Goal: Information Seeking & Learning: Understand process/instructions

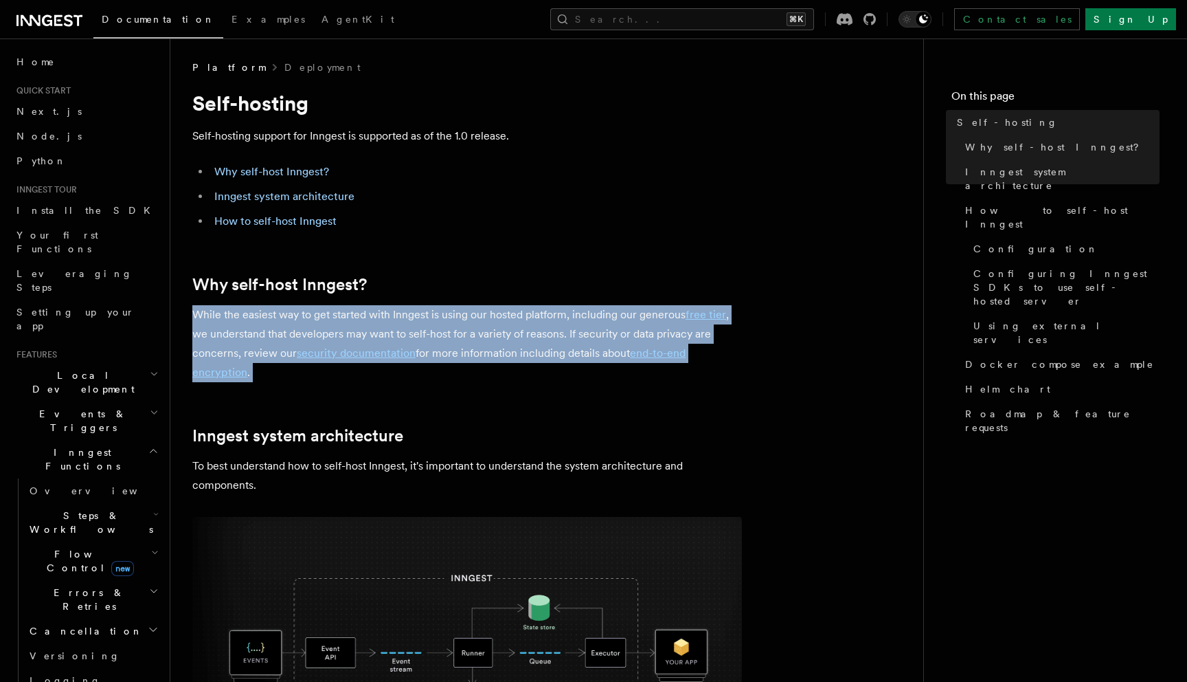
drag, startPoint x: 518, startPoint y: 275, endPoint x: 518, endPoint y: 405, distance: 129.9
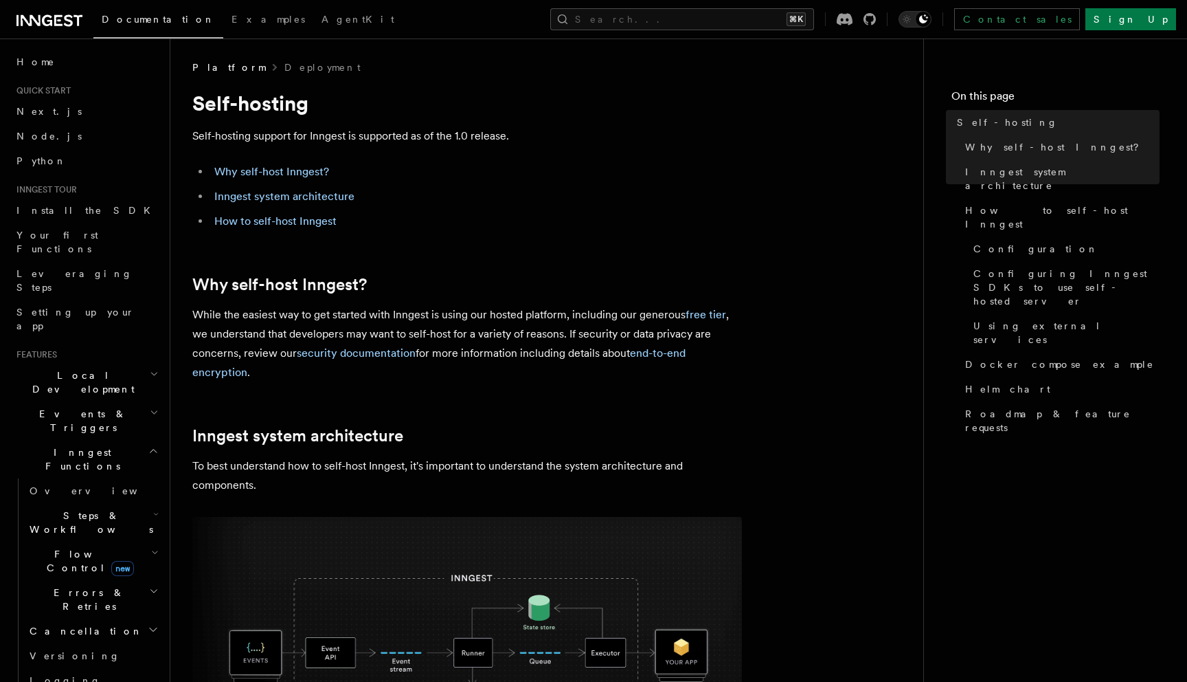
click at [529, 368] on p "While the easiest way to get started with Inngest is using our hosted platform,…" at bounding box center [467, 343] width 550 height 77
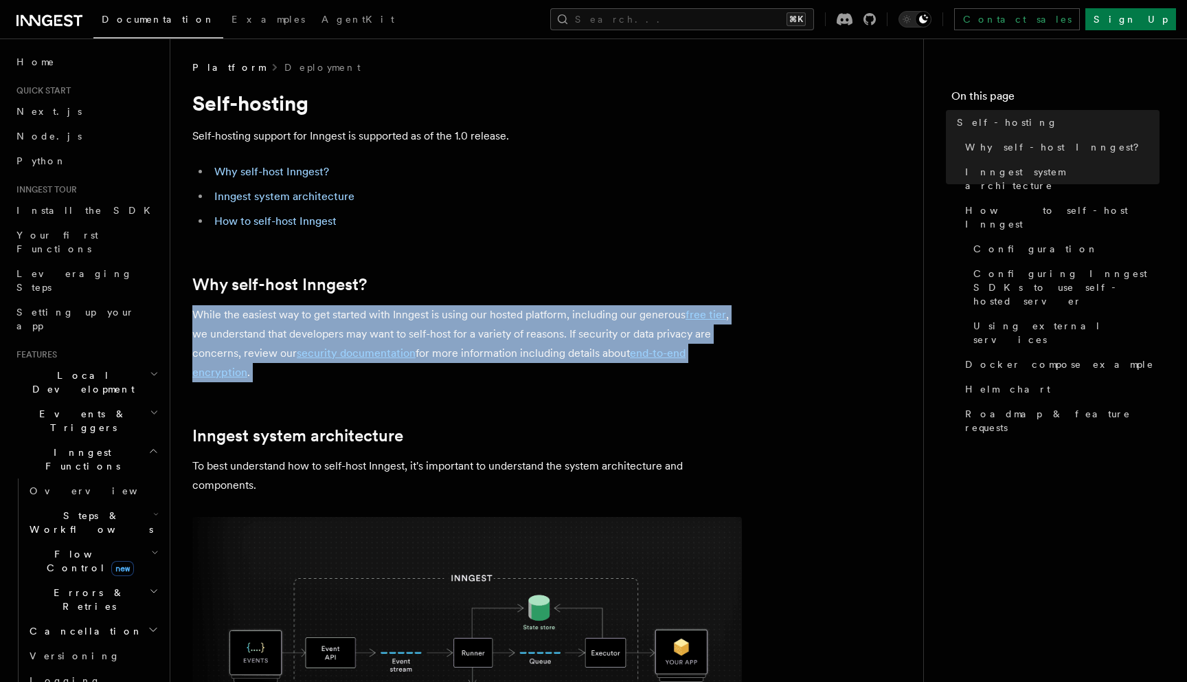
drag, startPoint x: 529, startPoint y: 368, endPoint x: 517, endPoint y: 308, distance: 61.6
click at [517, 308] on p "While the easiest way to get started with Inngest is using our hosted platform,…" at bounding box center [467, 343] width 550 height 77
click at [517, 307] on p "While the easiest way to get started with Inngest is using our hosted platform,…" at bounding box center [467, 343] width 550 height 77
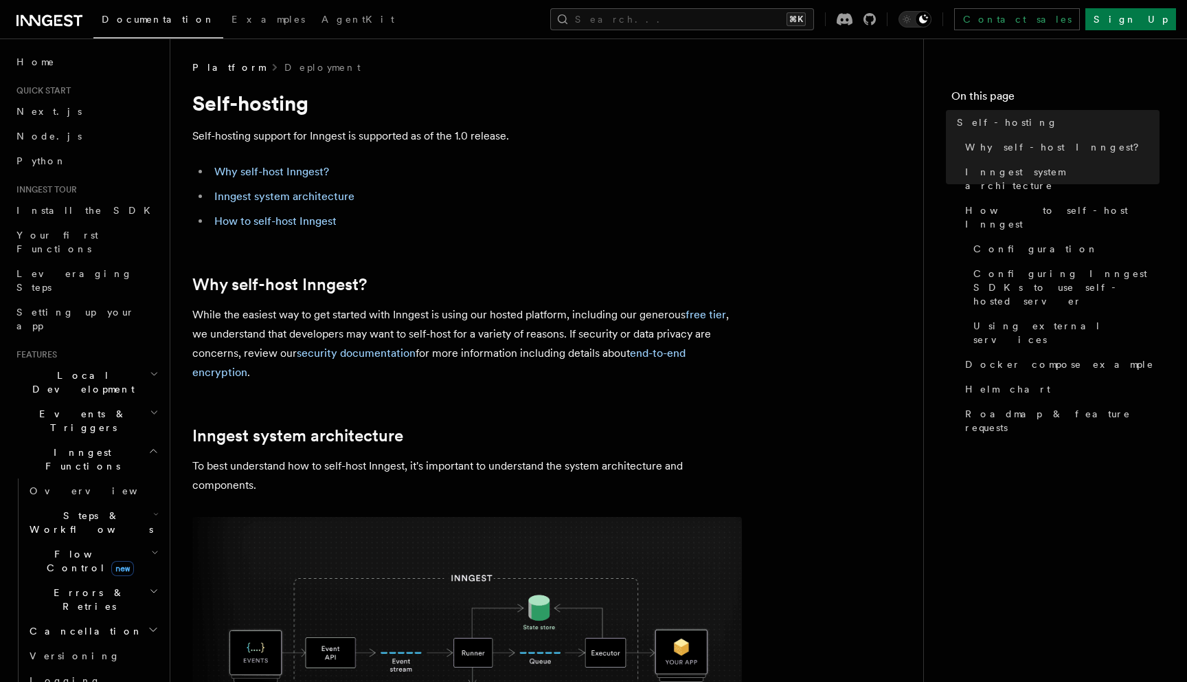
click at [517, 282] on h2 "Why self-host Inngest?" at bounding box center [467, 284] width 550 height 19
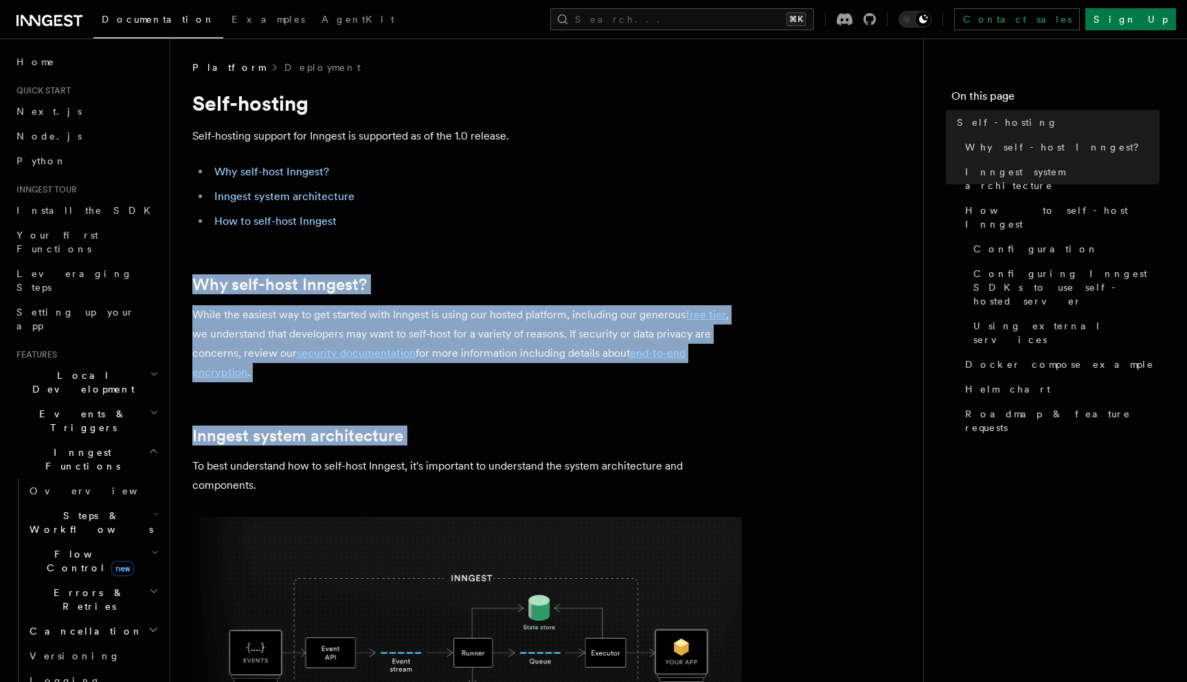
drag, startPoint x: 517, startPoint y: 282, endPoint x: 517, endPoint y: 390, distance: 107.9
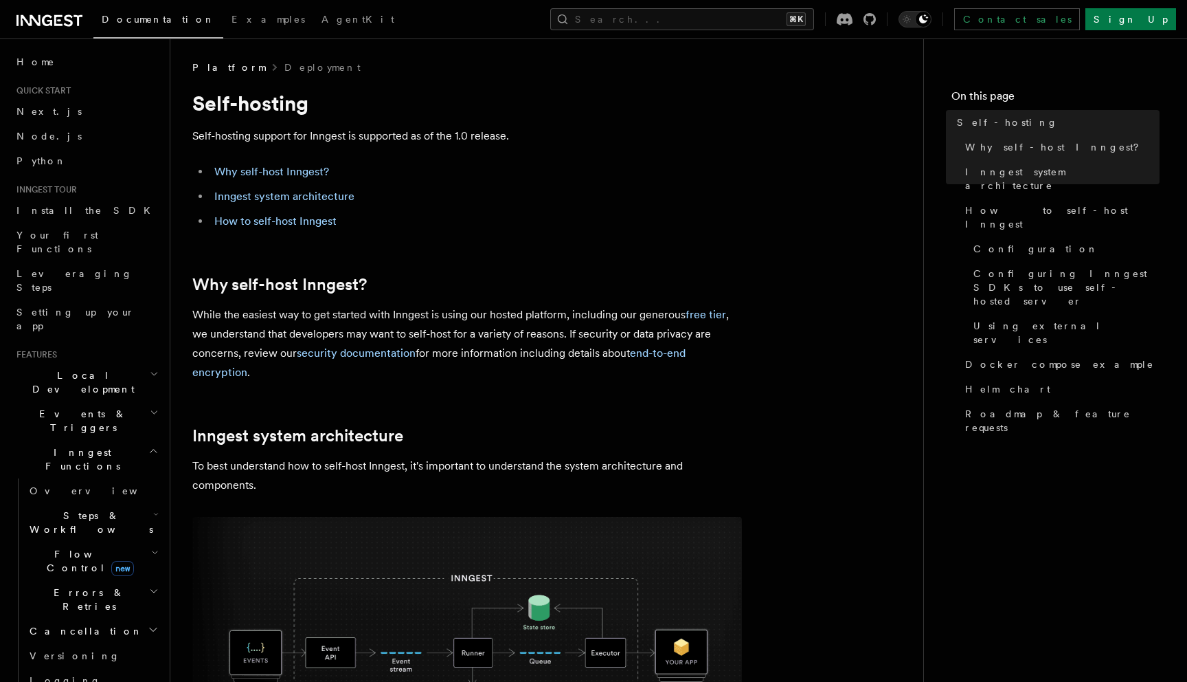
click at [301, 212] on li "How to self-host Inngest" at bounding box center [476, 221] width 532 height 19
click at [301, 216] on link "How to self-host Inngest" at bounding box center [275, 220] width 122 height 13
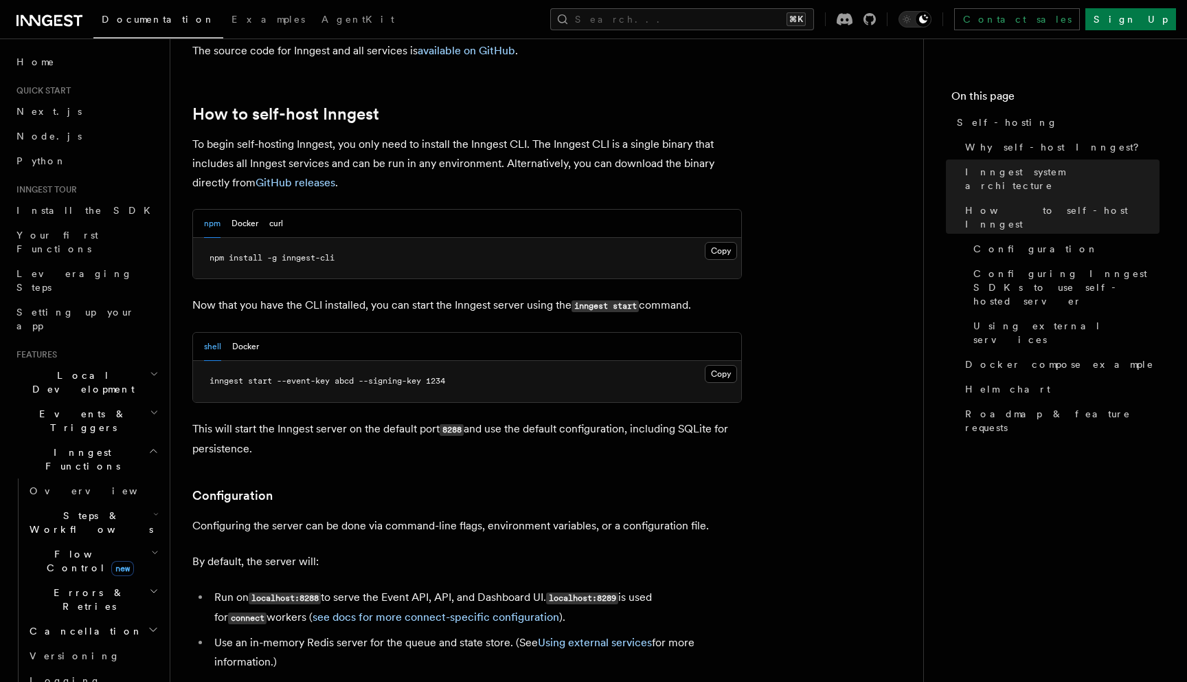
scroll to position [1336, 0]
click at [490, 419] on p "This will start the Inngest server on the default port 8288 and use the default…" at bounding box center [467, 438] width 550 height 39
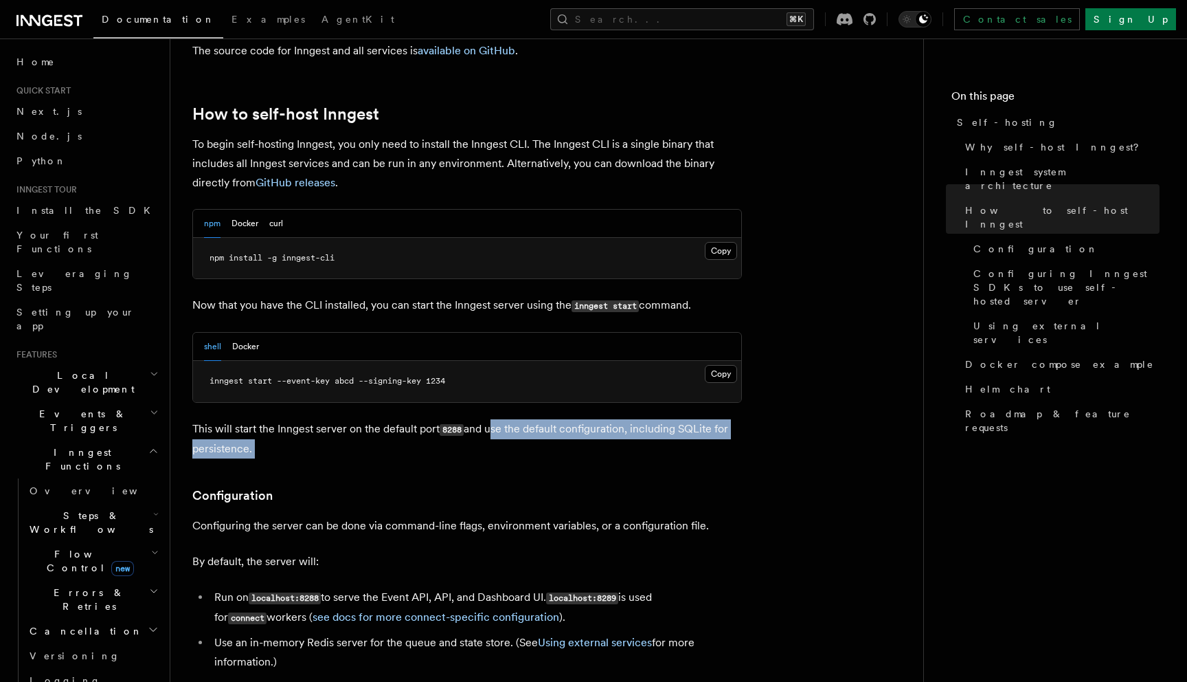
drag, startPoint x: 490, startPoint y: 392, endPoint x: 498, endPoint y: 404, distance: 14.3
click at [498, 419] on p "This will start the Inngest server on the default port 8288 and use the default…" at bounding box center [467, 438] width 550 height 39
drag, startPoint x: 498, startPoint y: 404, endPoint x: 498, endPoint y: 392, distance: 11.7
click at [498, 419] on p "This will start the Inngest server on the default port 8288 and use the default…" at bounding box center [467, 438] width 550 height 39
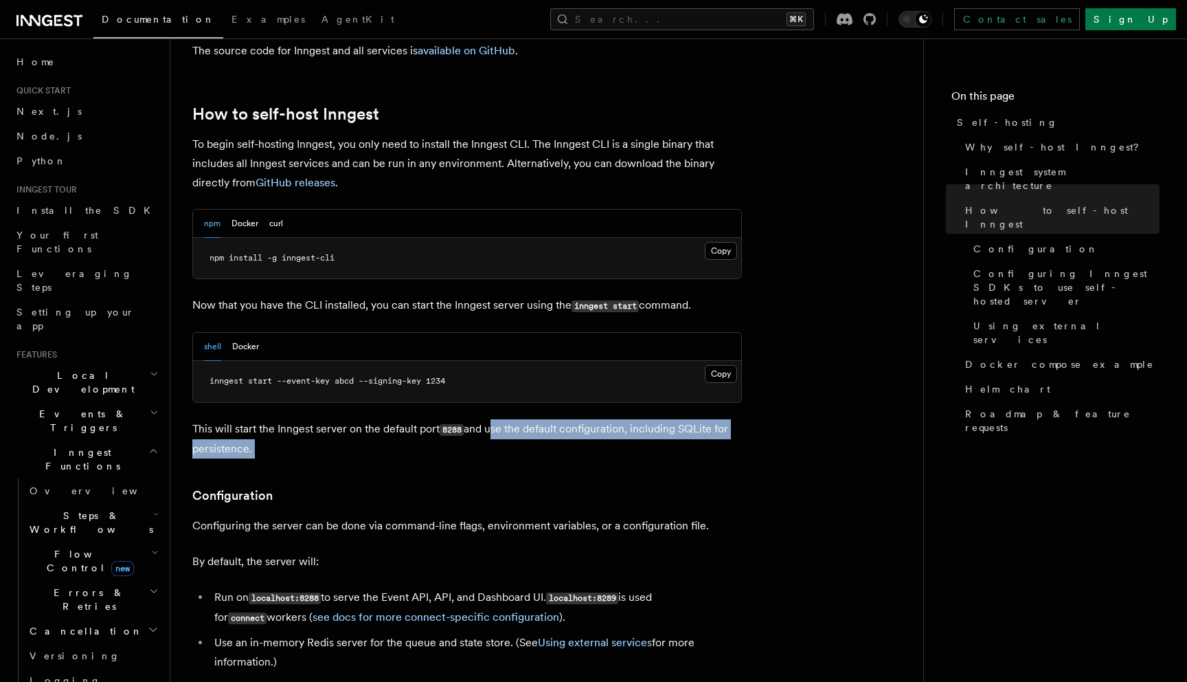
click at [498, 419] on p "This will start the Inngest server on the default port 8288 and use the default…" at bounding box center [467, 438] width 550 height 39
drag, startPoint x: 498, startPoint y: 392, endPoint x: 498, endPoint y: 412, distance: 19.9
click at [498, 419] on p "This will start the Inngest server on the default port 8288 and use the default…" at bounding box center [467, 438] width 550 height 39
drag, startPoint x: 498, startPoint y: 412, endPoint x: 582, endPoint y: 587, distance: 194.2
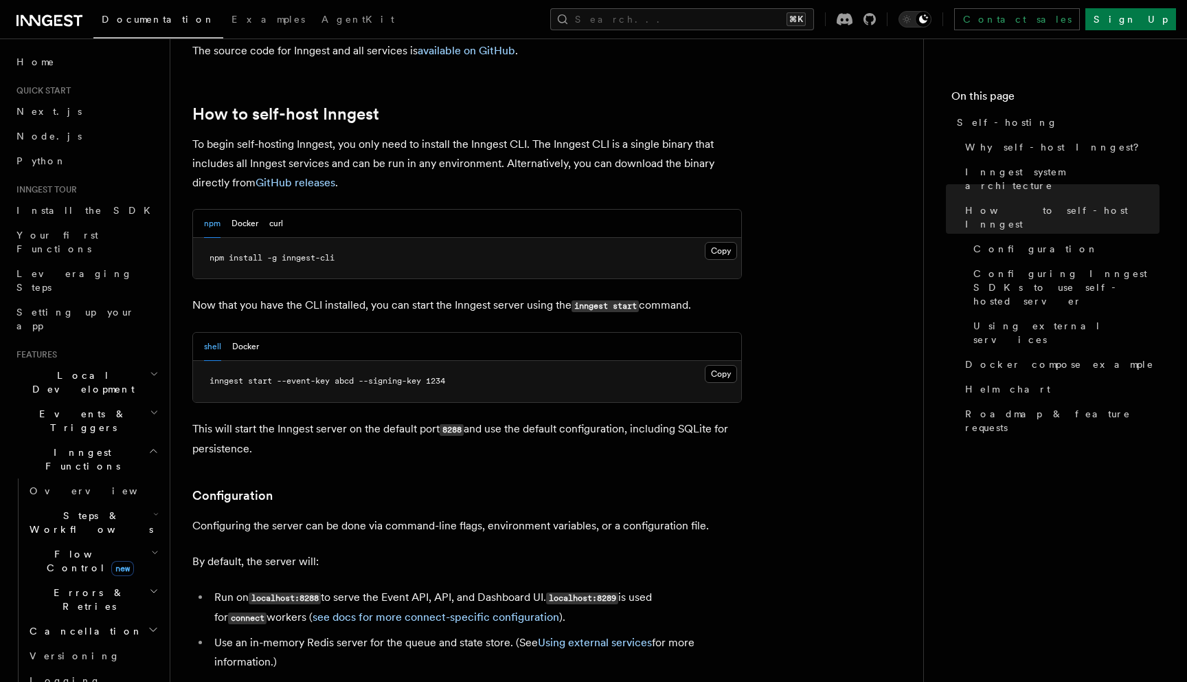
click at [592, 587] on li "Run on localhost:8288 to serve the Event API, API, and Dashboard UI. localhost:…" at bounding box center [476, 607] width 532 height 40
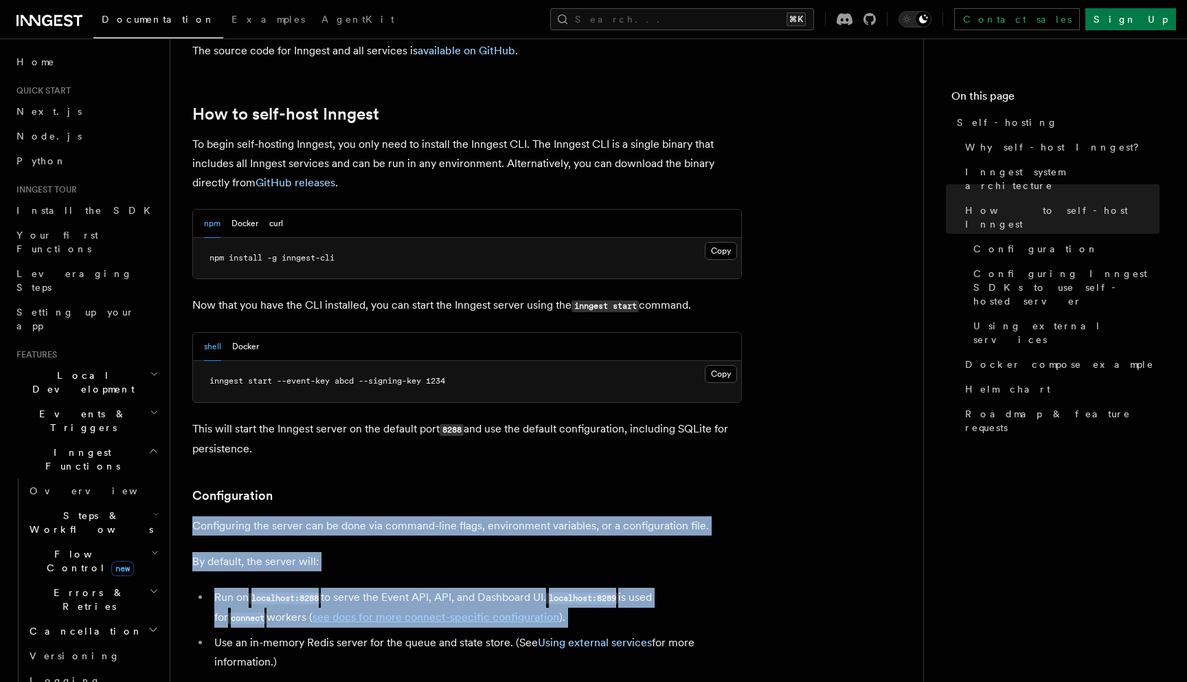
drag, startPoint x: 592, startPoint y: 583, endPoint x: 566, endPoint y: 484, distance: 102.3
click at [566, 516] on p "Configuring the server can be done via command-line flags, environment variable…" at bounding box center [467, 525] width 550 height 19
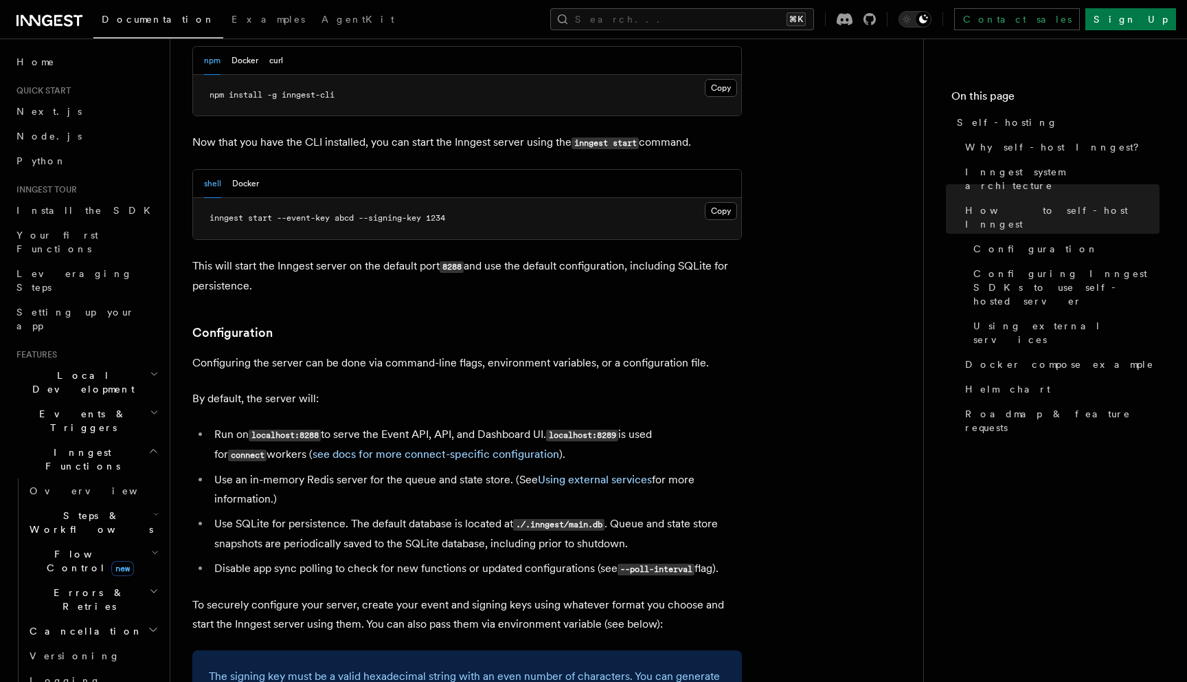
scroll to position [1619, 0]
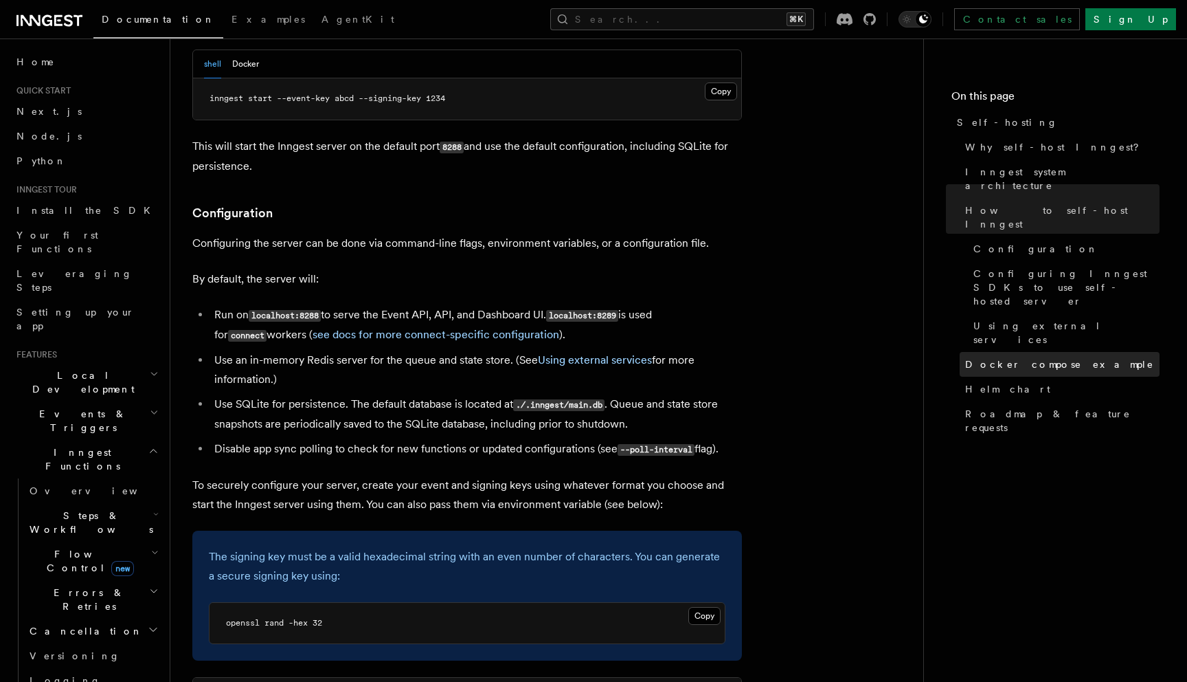
click at [1016, 357] on span "Docker compose example" at bounding box center [1059, 364] width 189 height 14
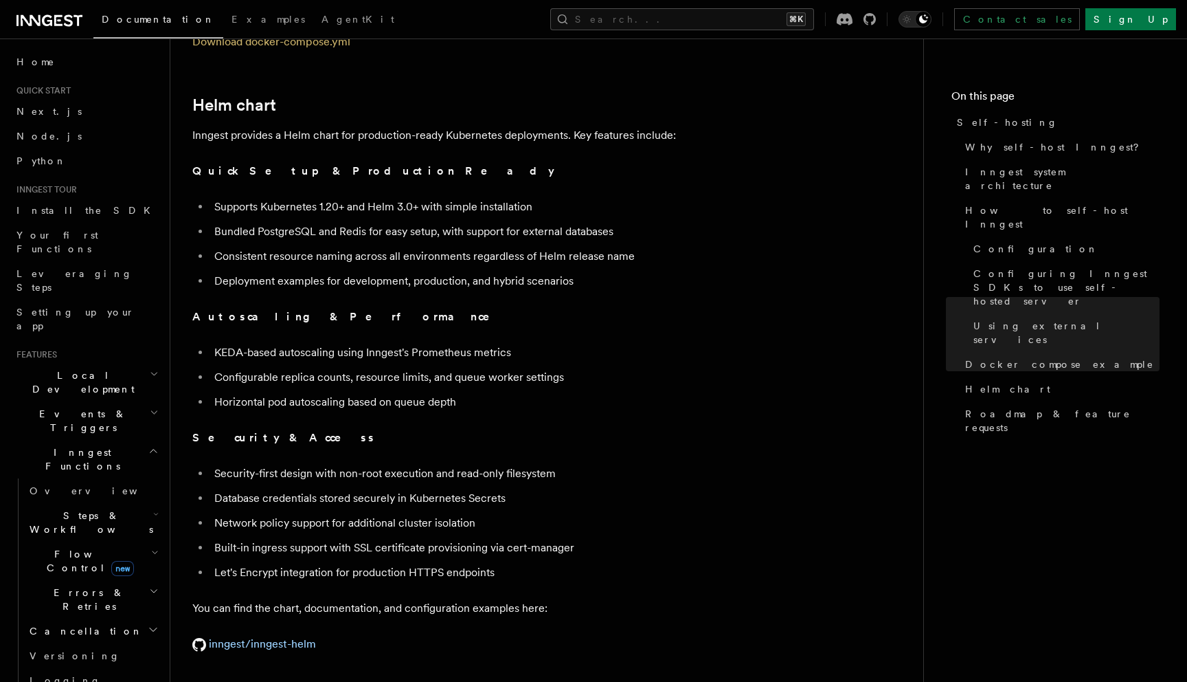
scroll to position [4686, 0]
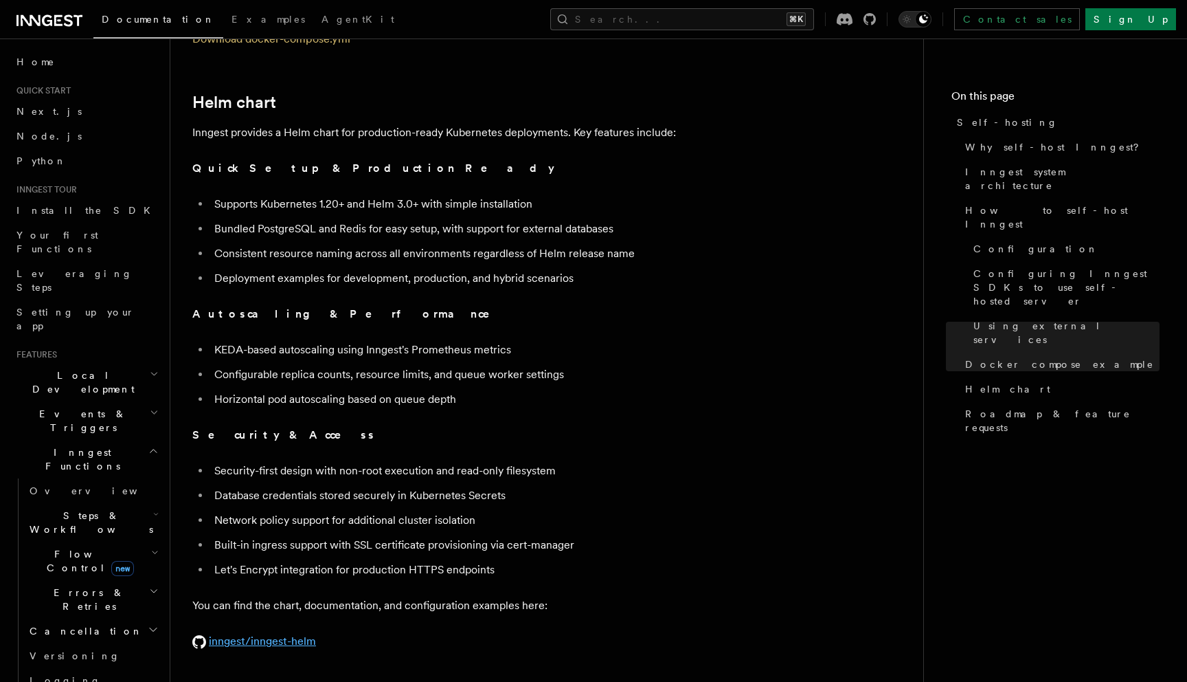
click at [273, 634] on link "inngest/inngest-helm" at bounding box center [254, 640] width 124 height 13
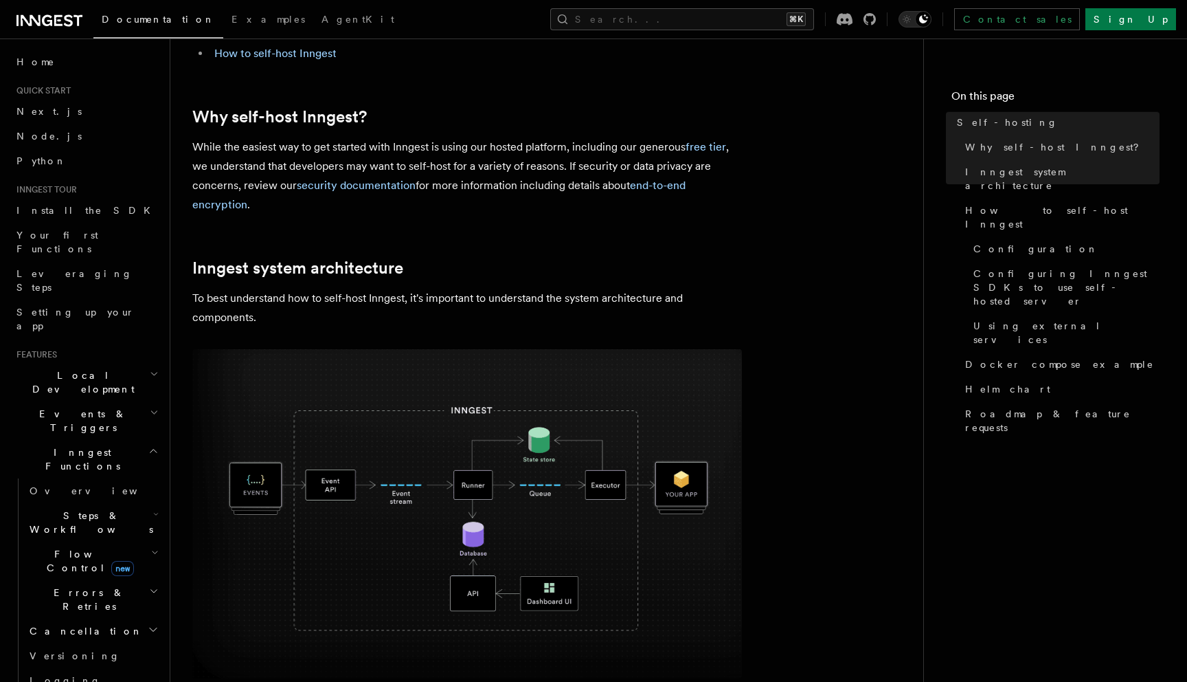
scroll to position [0, 0]
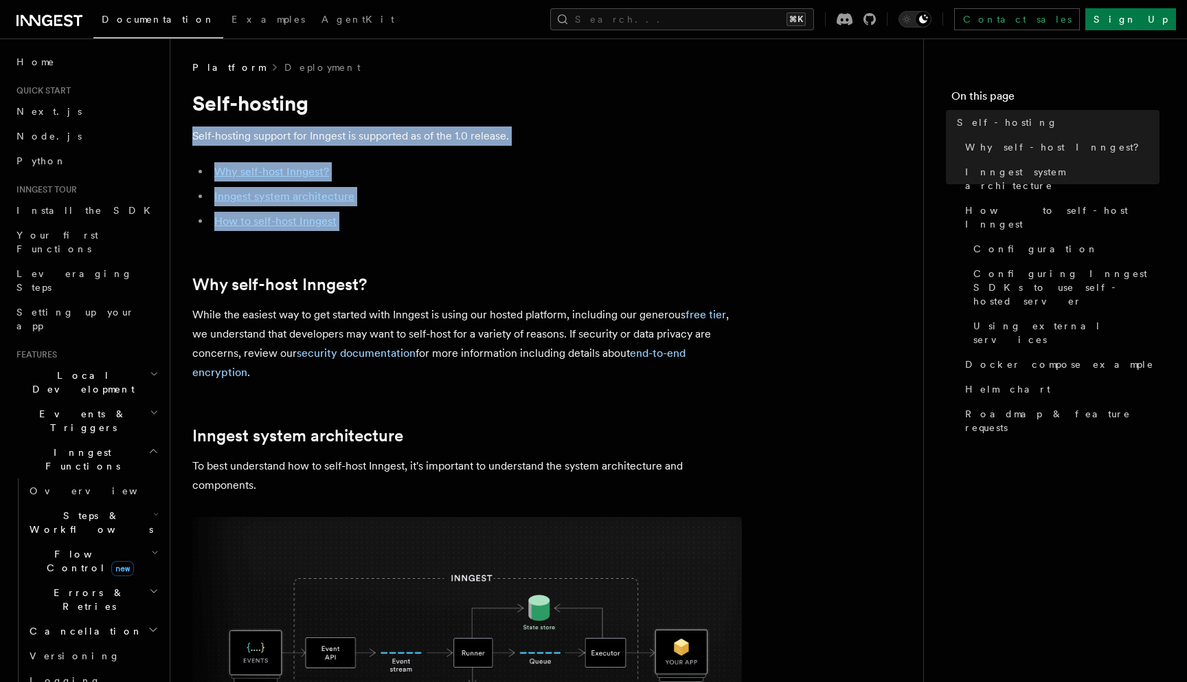
drag, startPoint x: 684, startPoint y: 255, endPoint x: 656, endPoint y: 124, distance: 134.2
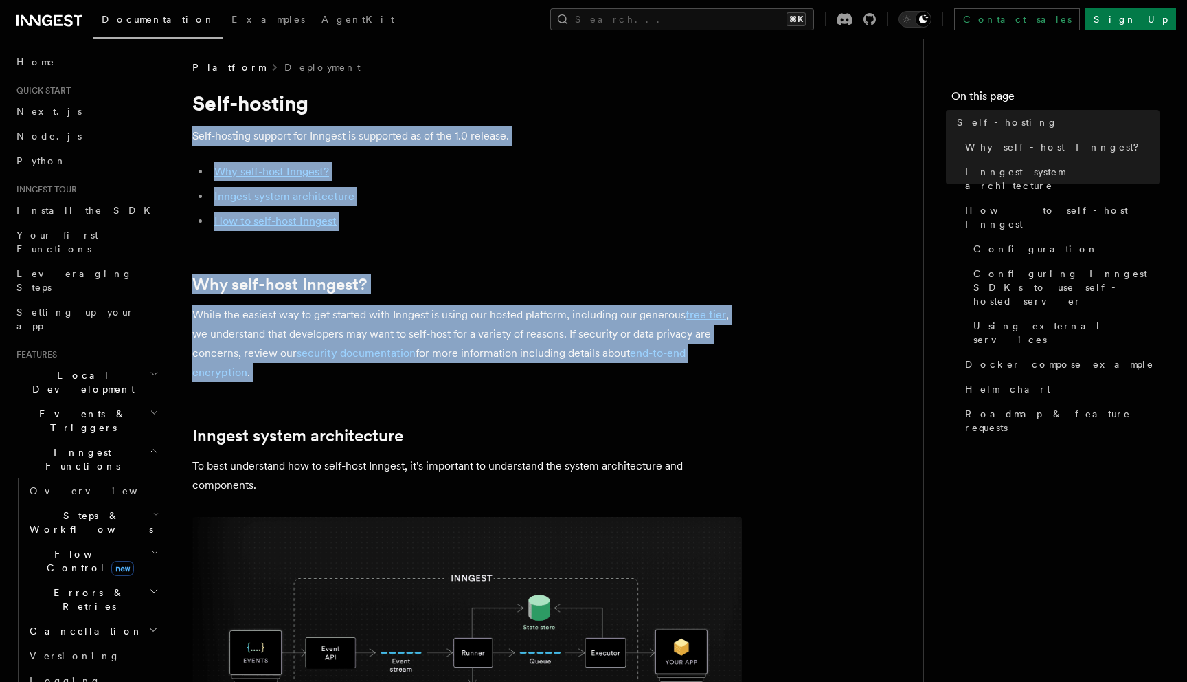
drag, startPoint x: 656, startPoint y: 124, endPoint x: 517, endPoint y: 309, distance: 231.1
click at [497, 377] on p "While the easiest way to get started with Inngest is using our hosted platform,…" at bounding box center [467, 343] width 550 height 77
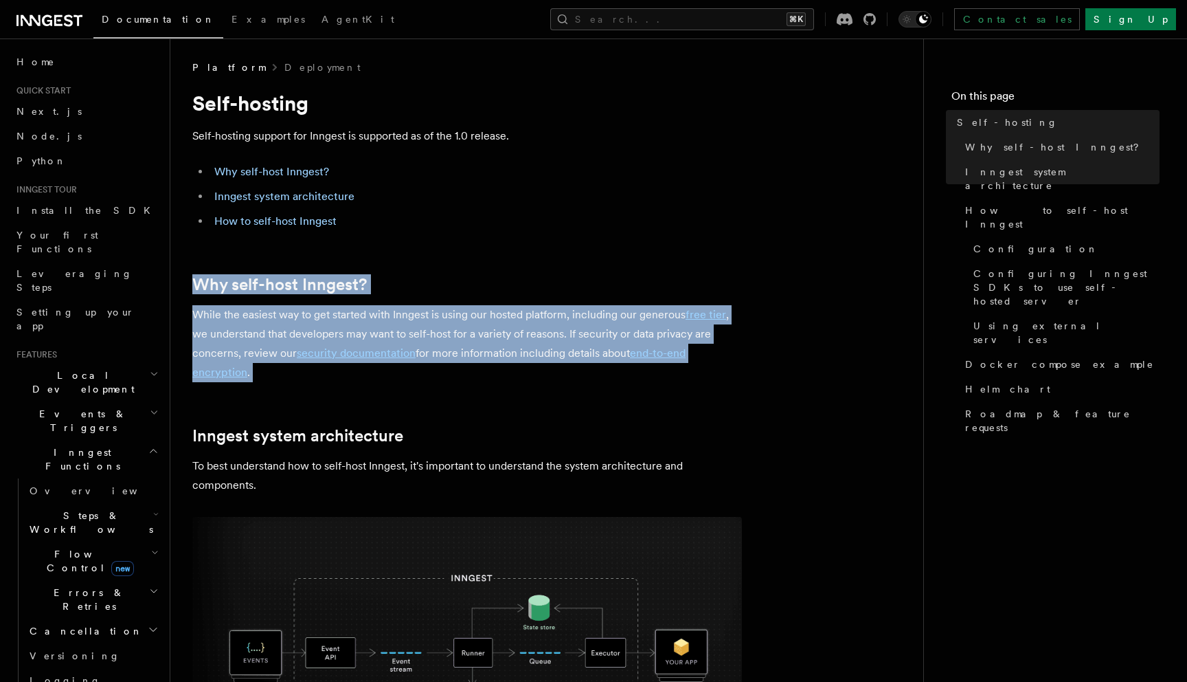
drag, startPoint x: 497, startPoint y: 377, endPoint x: 453, endPoint y: 271, distance: 114.0
drag, startPoint x: 453, startPoint y: 271, endPoint x: 461, endPoint y: 388, distance: 116.4
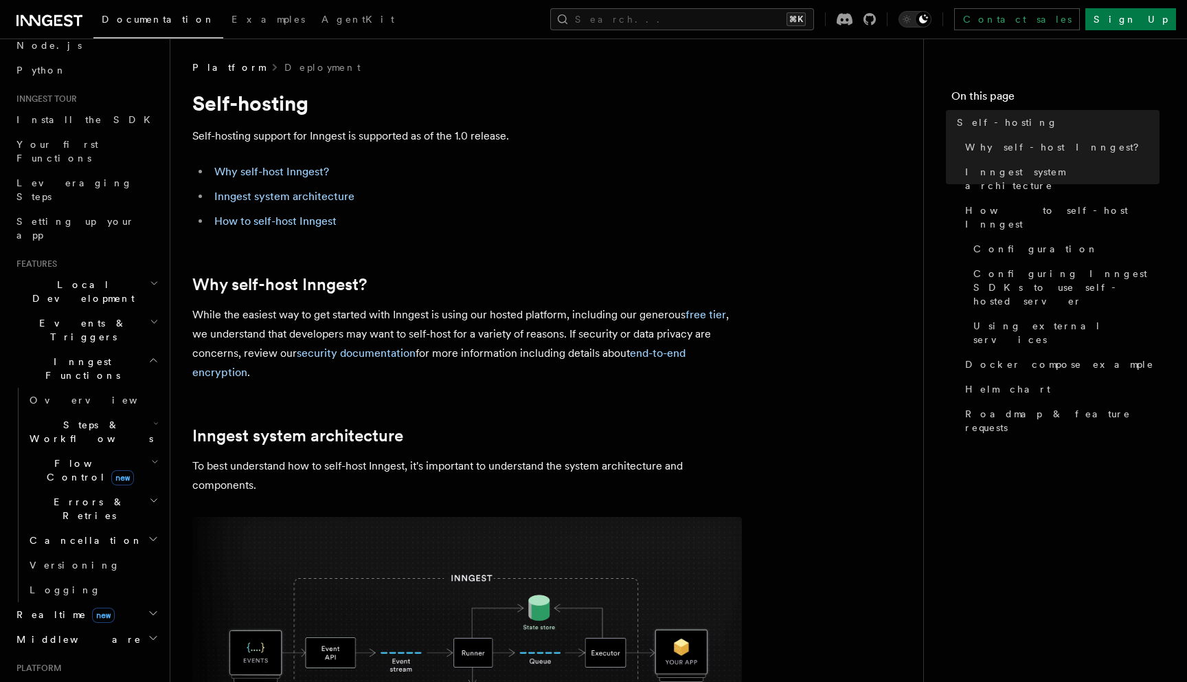
scroll to position [124, 0]
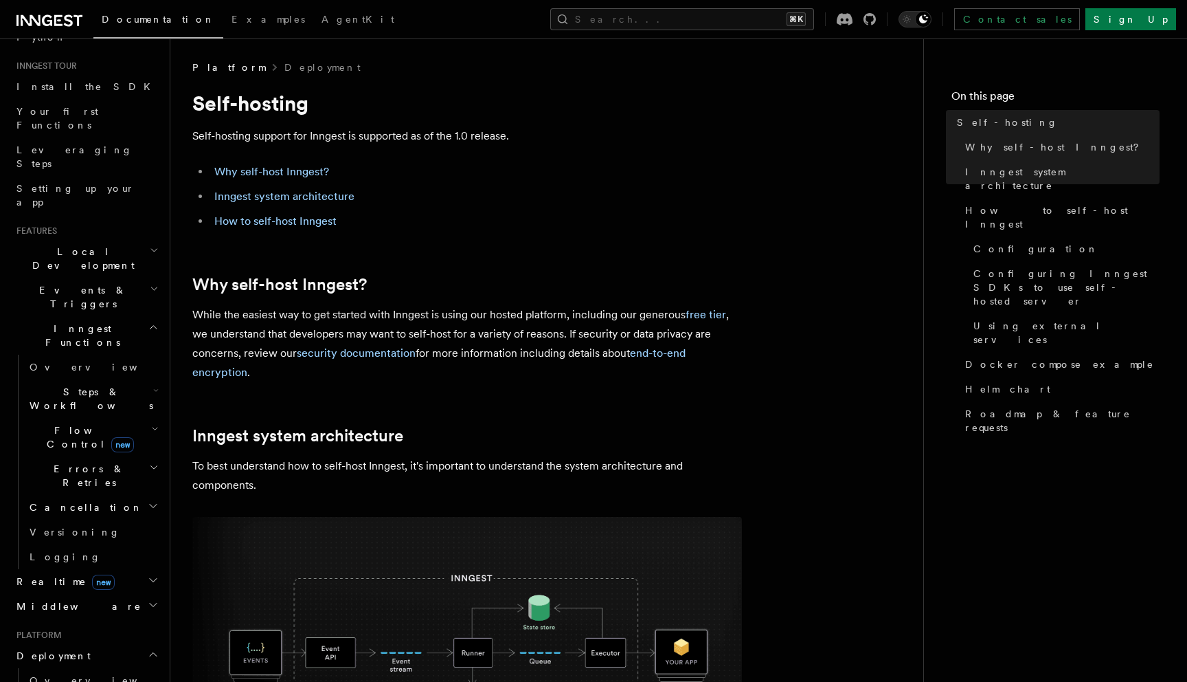
click at [150, 574] on icon "button" at bounding box center [153, 579] width 11 height 11
click at [150, 579] on icon "button" at bounding box center [153, 580] width 7 height 3
click at [149, 599] on icon "button" at bounding box center [153, 604] width 11 height 11
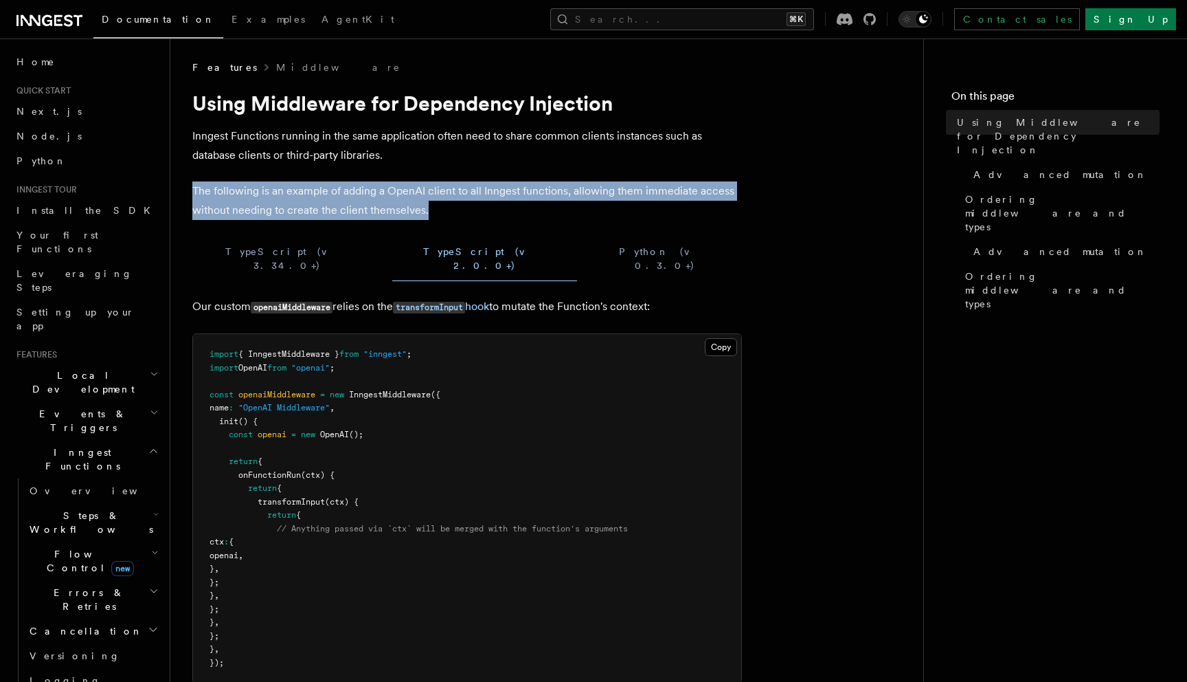
drag, startPoint x: 524, startPoint y: 158, endPoint x: 570, endPoint y: 214, distance: 72.7
click at [570, 214] on p "The following is an example of adding a OpenAI client to all Inngest functions,…" at bounding box center [467, 200] width 550 height 38
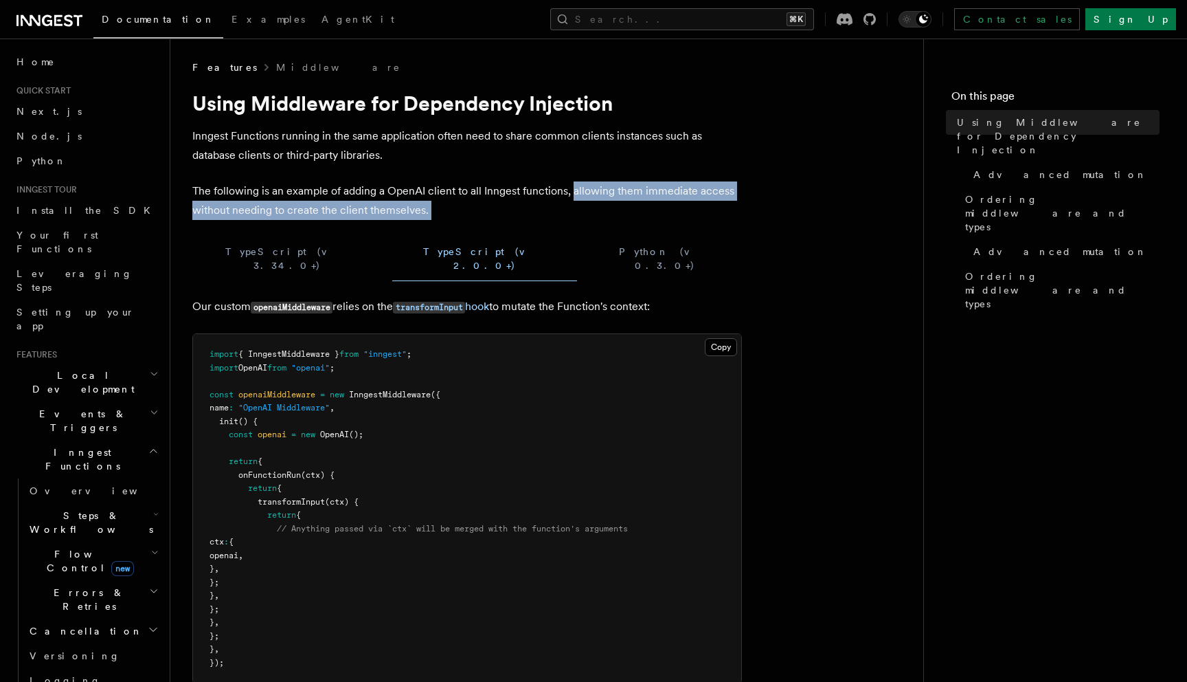
drag, startPoint x: 570, startPoint y: 214, endPoint x: 579, endPoint y: 183, distance: 32.2
click at [579, 183] on p "The following is an example of adding a OpenAI client to all Inngest functions,…" at bounding box center [467, 200] width 550 height 38
click at [579, 182] on p "The following is an example of adding a OpenAI client to all Inngest functions,…" at bounding box center [467, 200] width 550 height 38
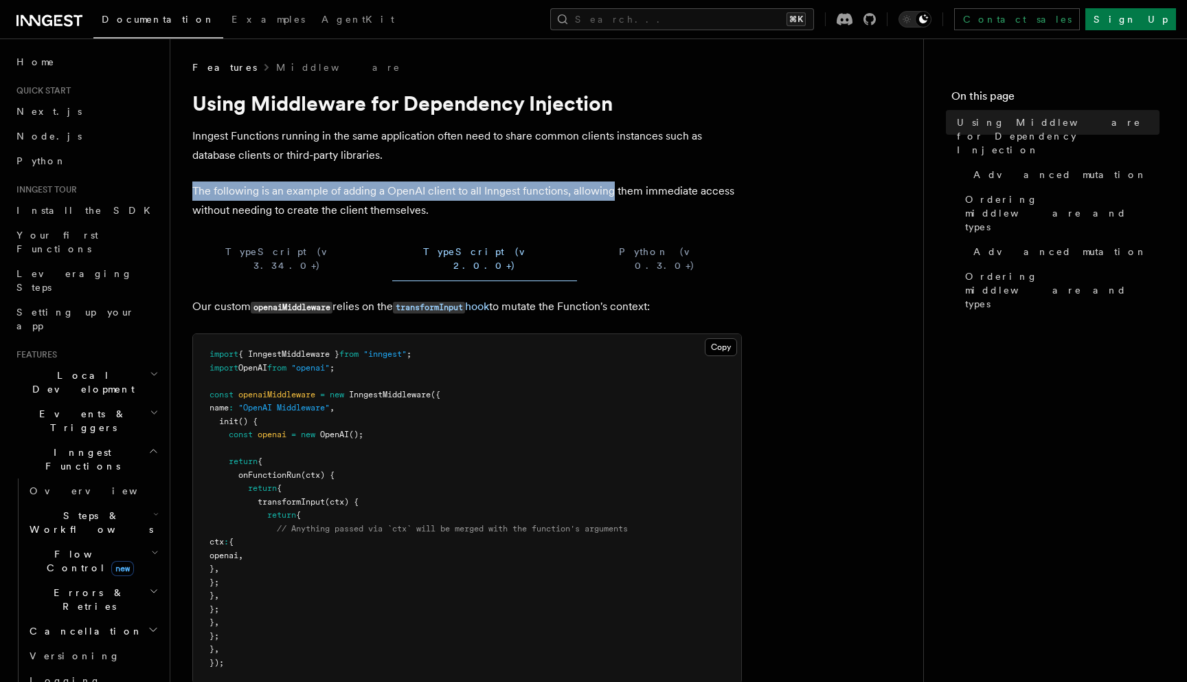
drag, startPoint x: 579, startPoint y: 182, endPoint x: 574, endPoint y: 163, distance: 20.0
click at [574, 163] on p "Inngest Functions running in the same application often need to share common cl…" at bounding box center [467, 145] width 550 height 38
drag, startPoint x: 574, startPoint y: 163, endPoint x: 555, endPoint y: 186, distance: 29.3
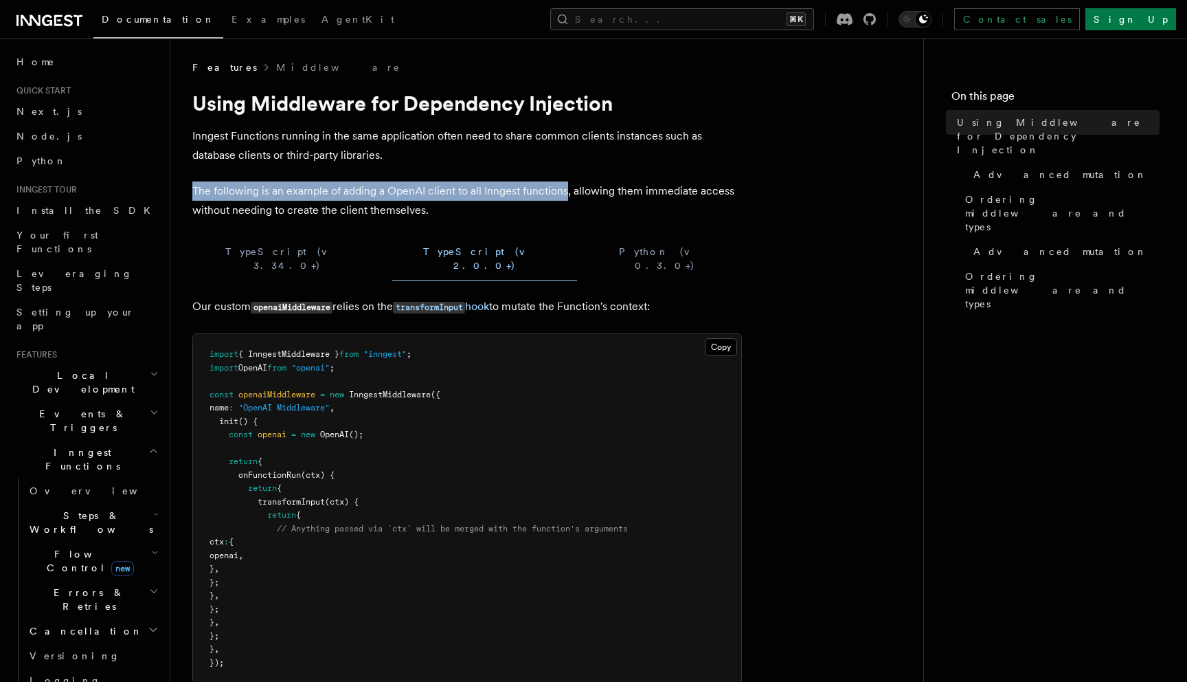
click at [555, 186] on p "The following is an example of adding a OpenAI client to all Inngest functions,…" at bounding box center [467, 200] width 550 height 38
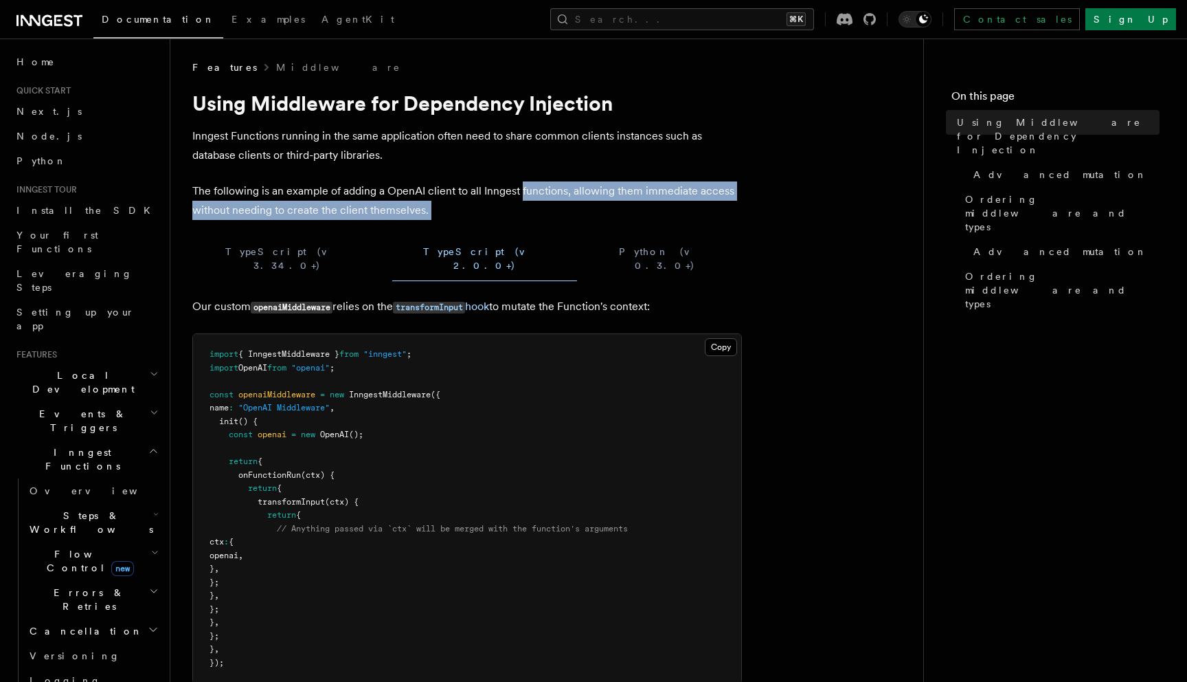
drag, startPoint x: 555, startPoint y: 186, endPoint x: 577, endPoint y: 218, distance: 38.5
click at [576, 215] on p "The following is an example of adding a OpenAI client to all Inngest functions,…" at bounding box center [467, 200] width 550 height 38
click at [577, 218] on p "The following is an example of adding a OpenAI client to all Inngest functions,…" at bounding box center [467, 200] width 550 height 38
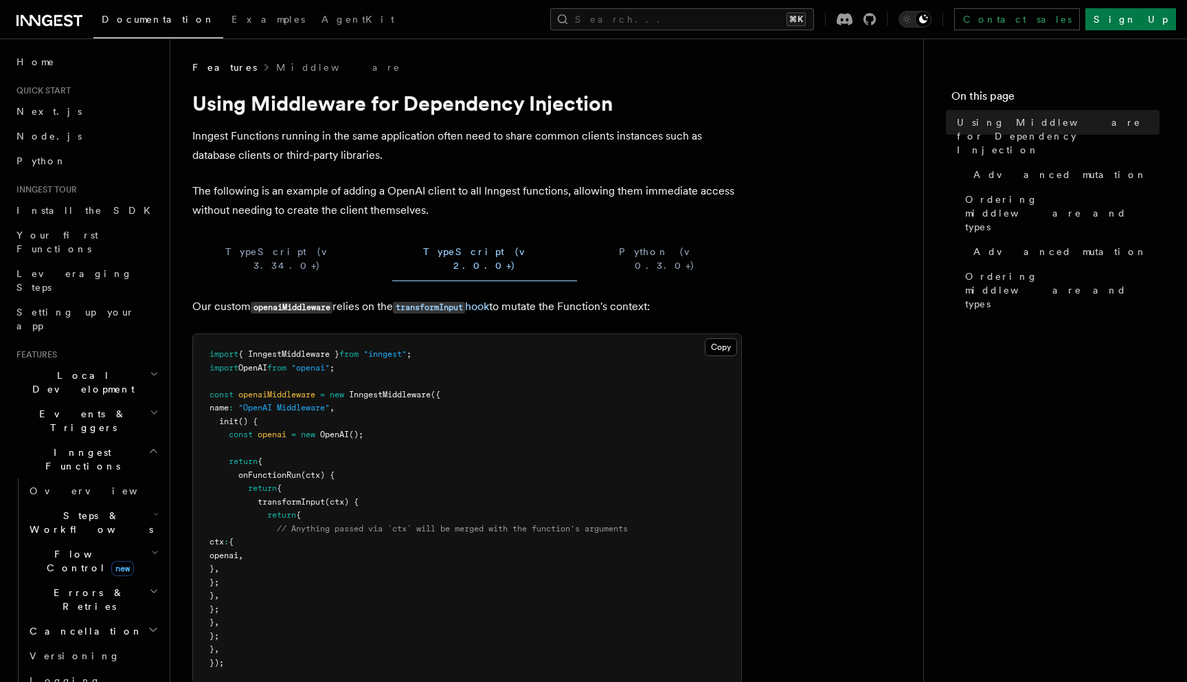
click at [565, 210] on p "The following is an example of adding a OpenAI client to all Inngest functions,…" at bounding box center [467, 200] width 550 height 38
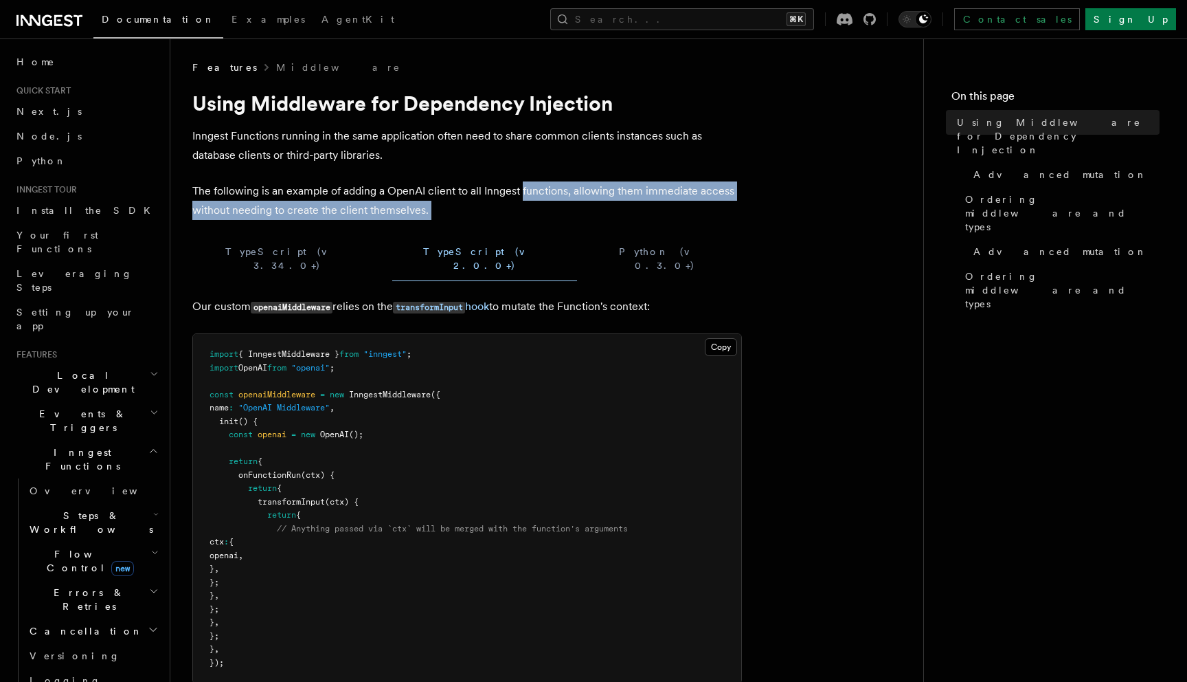
drag, startPoint x: 565, startPoint y: 210, endPoint x: 531, endPoint y: 187, distance: 40.6
click at [531, 187] on p "The following is an example of adding a OpenAI client to all Inngest functions,…" at bounding box center [467, 200] width 550 height 38
click at [530, 187] on p "The following is an example of adding a OpenAI client to all Inngest functions,…" at bounding box center [467, 200] width 550 height 38
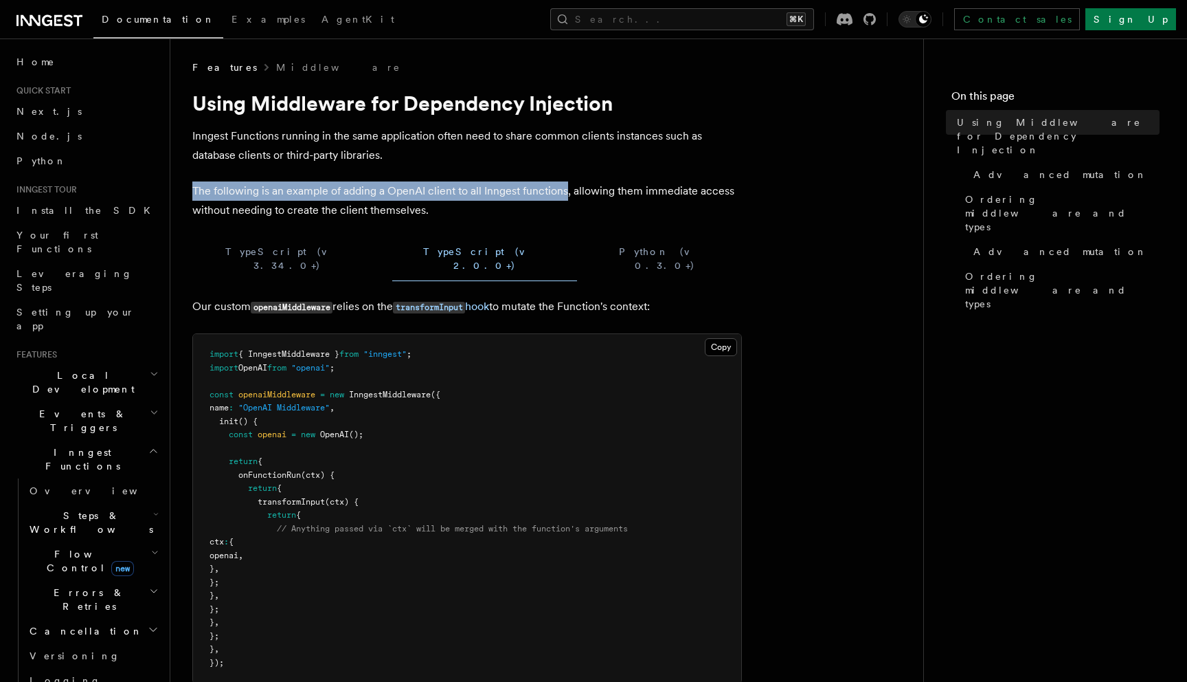
drag, startPoint x: 530, startPoint y: 187, endPoint x: 518, endPoint y: 168, distance: 22.3
drag, startPoint x: 518, startPoint y: 168, endPoint x: 537, endPoint y: 186, distance: 25.3
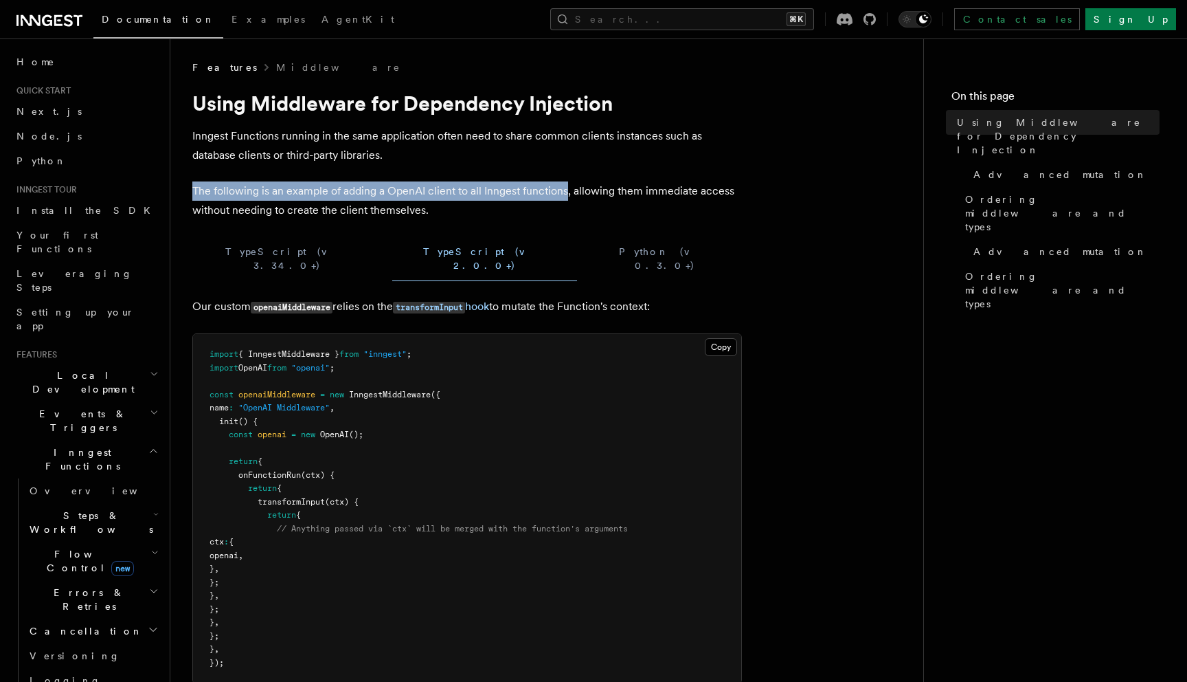
click at [537, 186] on p "The following is an example of adding a OpenAI client to all Inngest functions,…" at bounding box center [467, 200] width 550 height 38
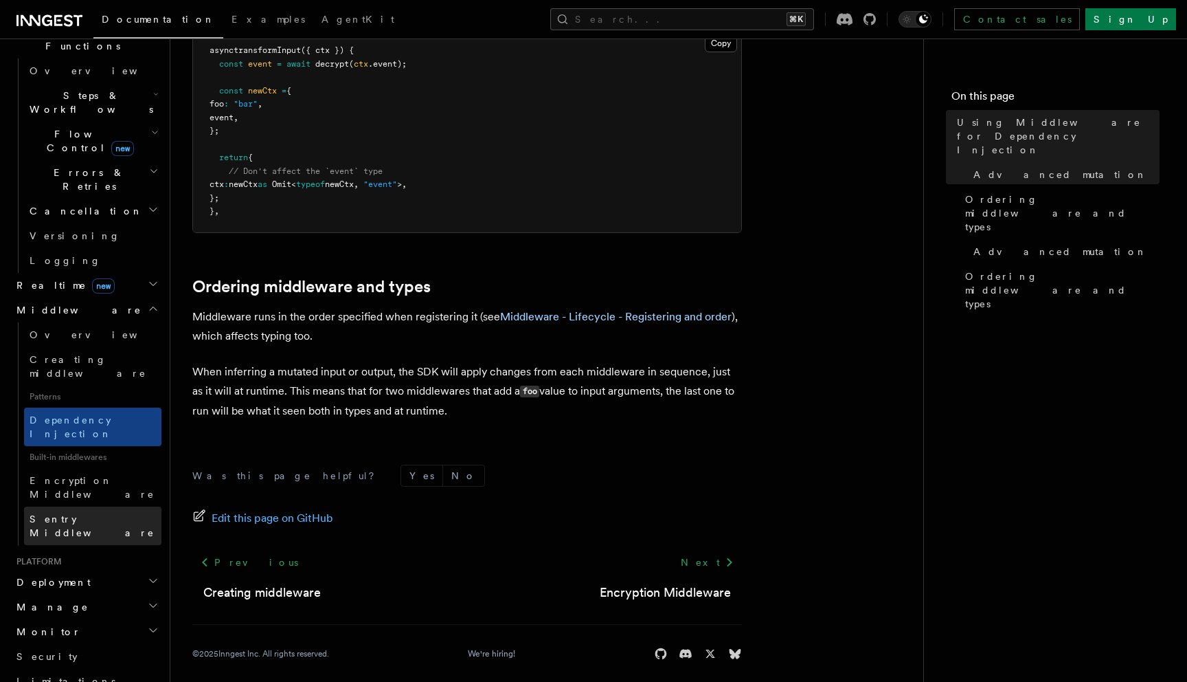
scroll to position [480, 0]
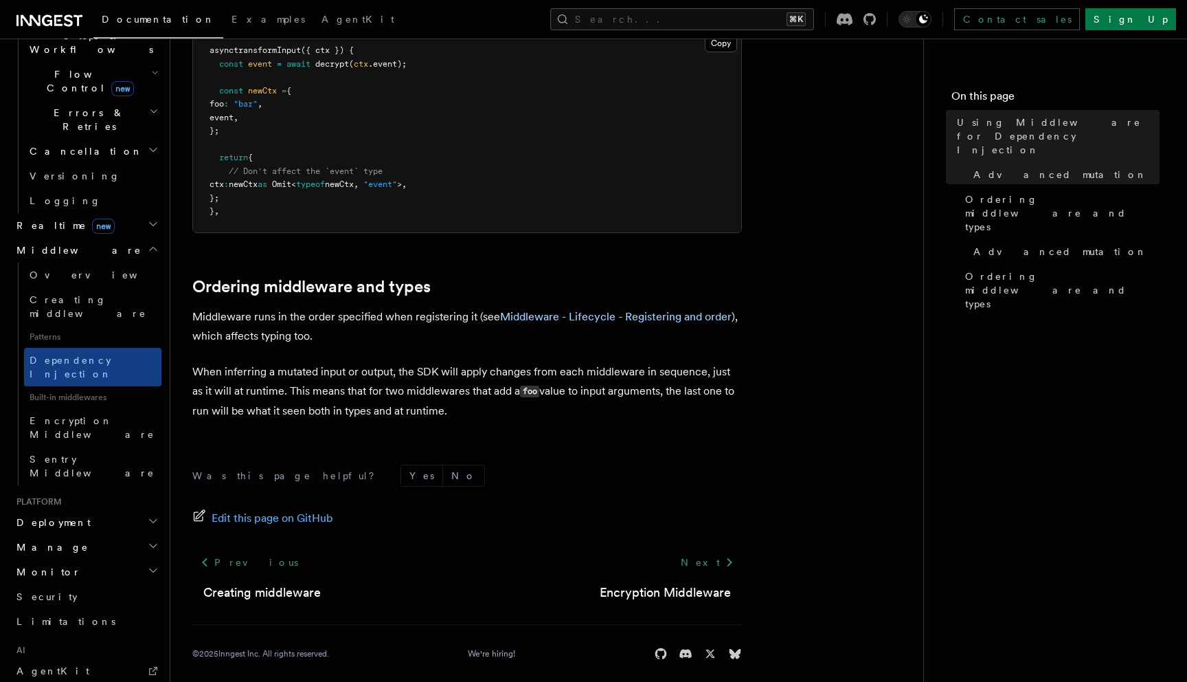
click at [101, 510] on h2 "Deployment" at bounding box center [86, 522] width 150 height 25
click at [99, 535] on h2 "Manage" at bounding box center [86, 547] width 150 height 25
click at [99, 559] on h2 "Monitor" at bounding box center [86, 571] width 150 height 25
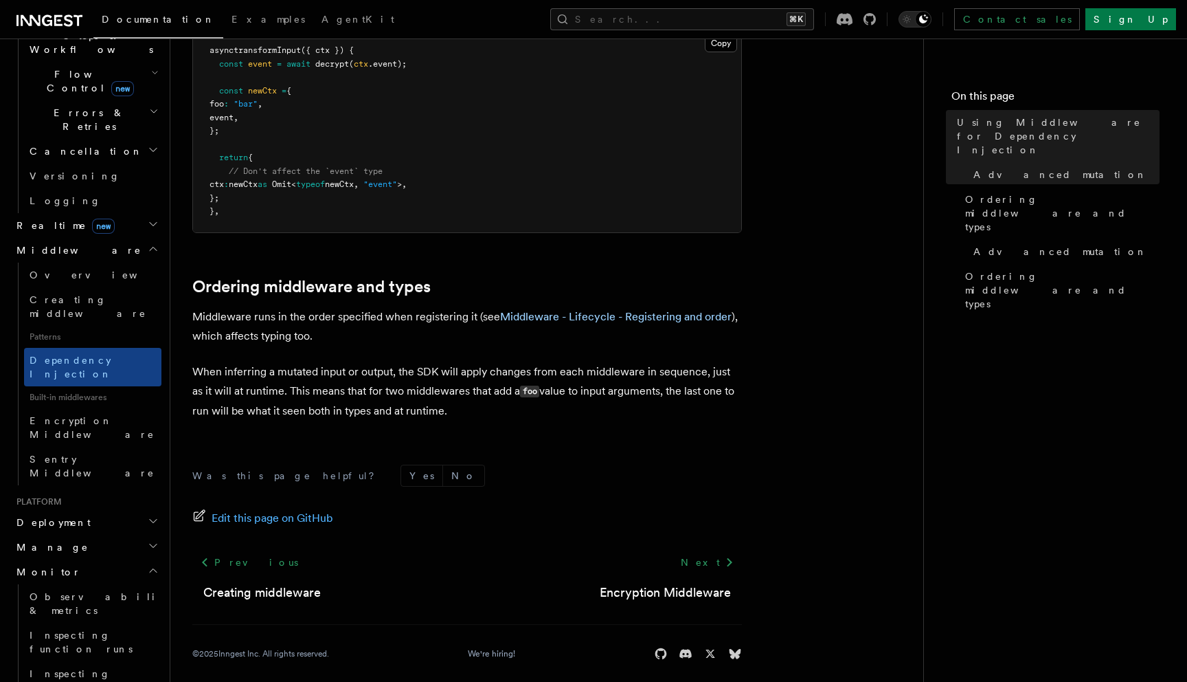
click at [106, 559] on h2 "Monitor" at bounding box center [86, 571] width 150 height 25
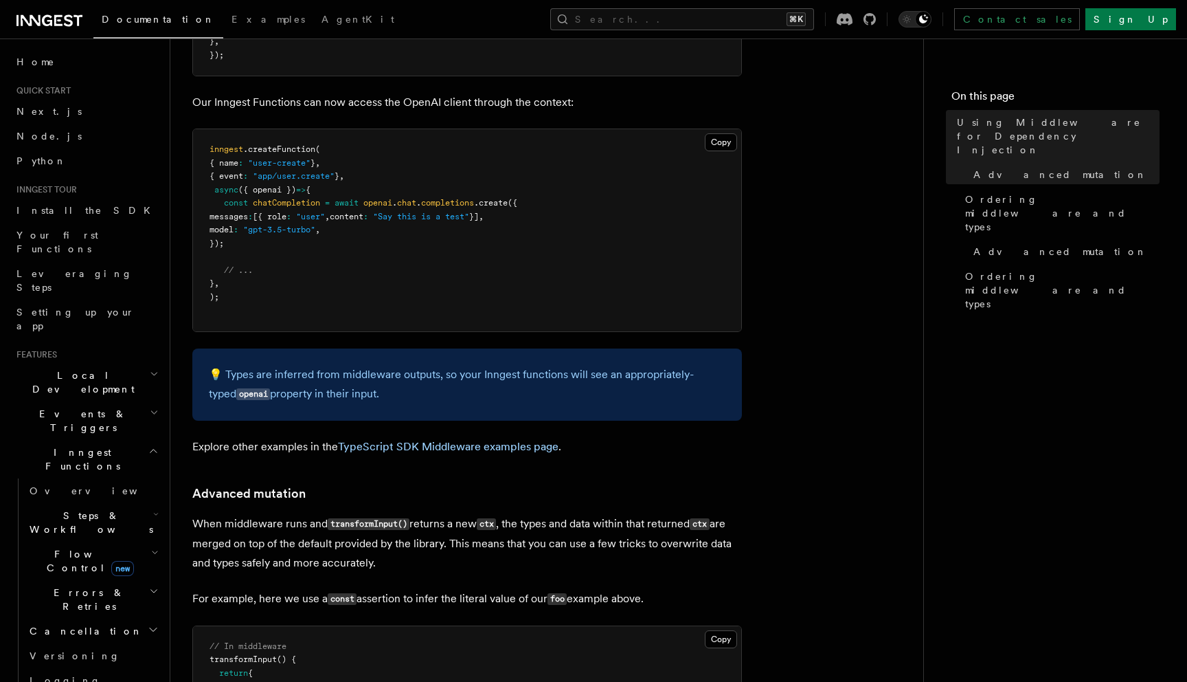
scroll to position [0, 0]
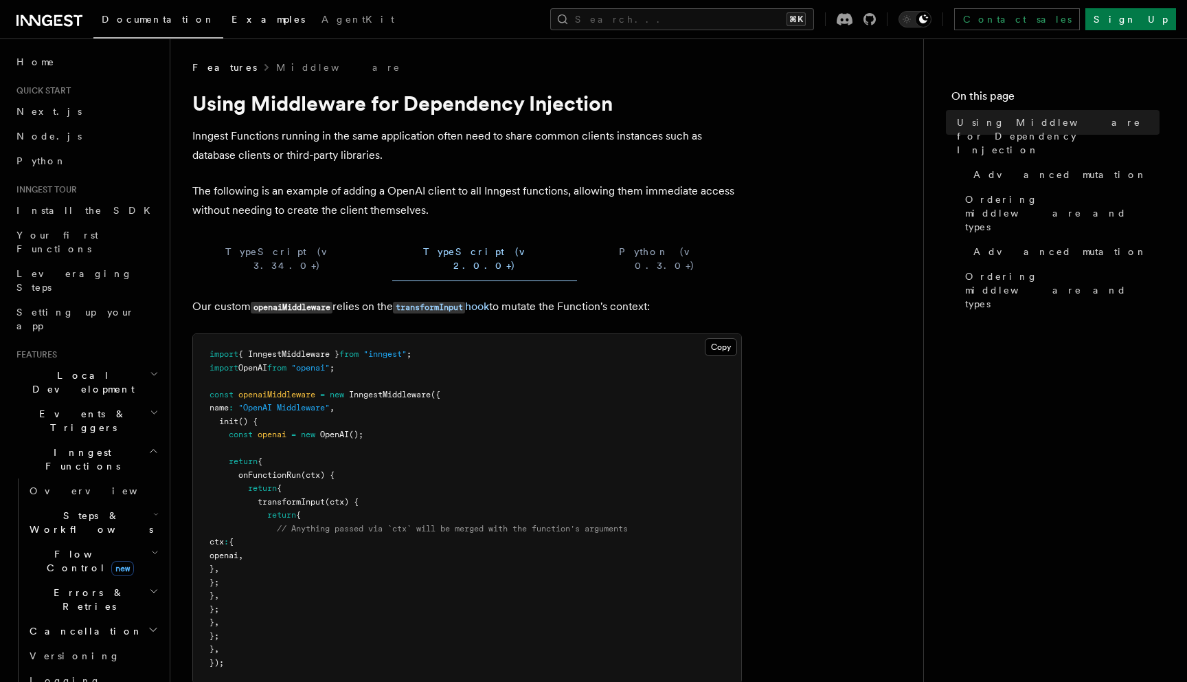
click at [232, 25] on span "Examples" at bounding box center [269, 19] width 74 height 11
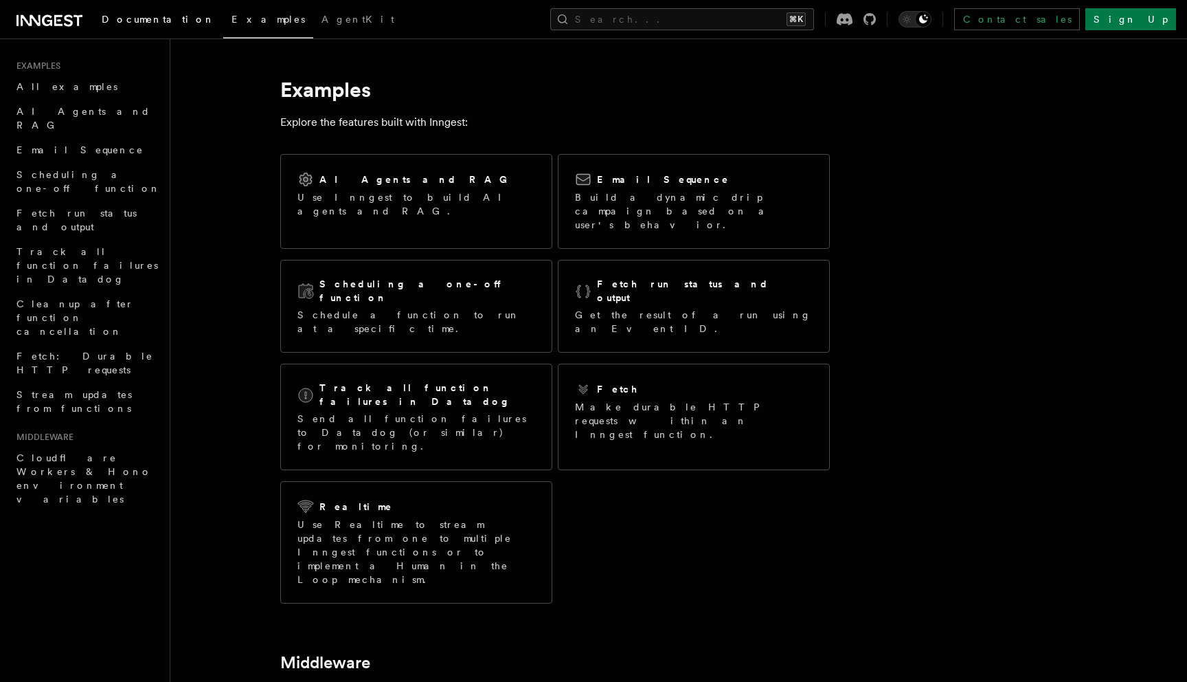
click at [146, 21] on span "Documentation" at bounding box center [158, 19] width 113 height 11
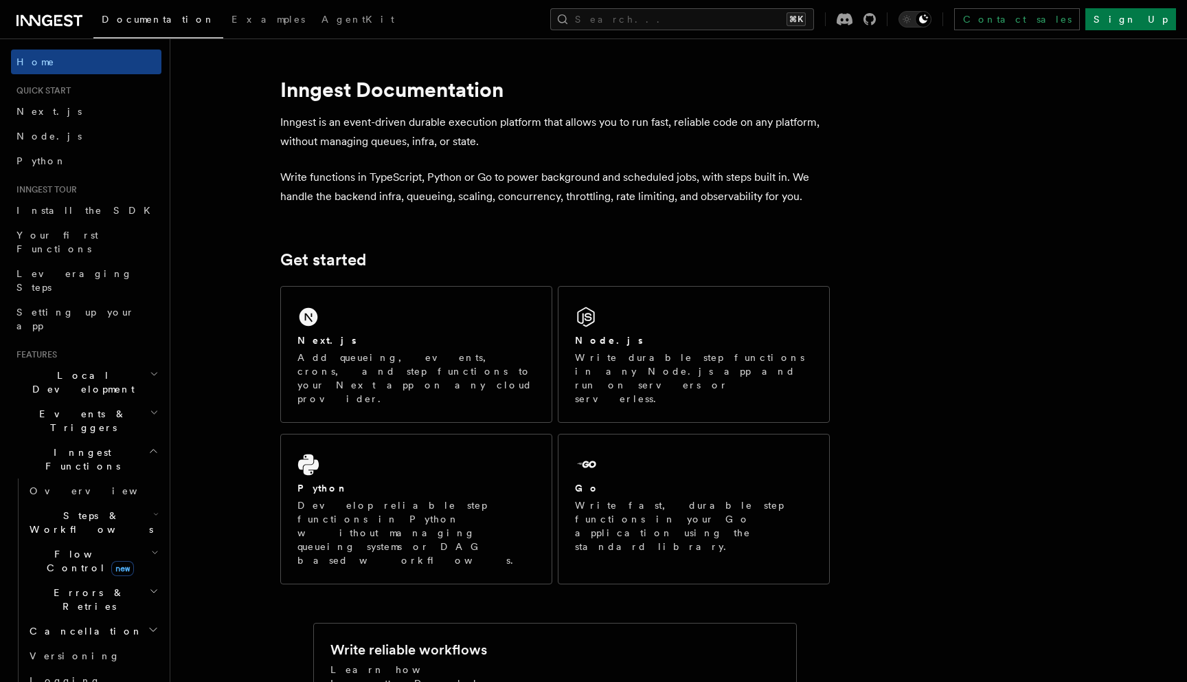
scroll to position [120, 0]
